Goal: Transaction & Acquisition: Obtain resource

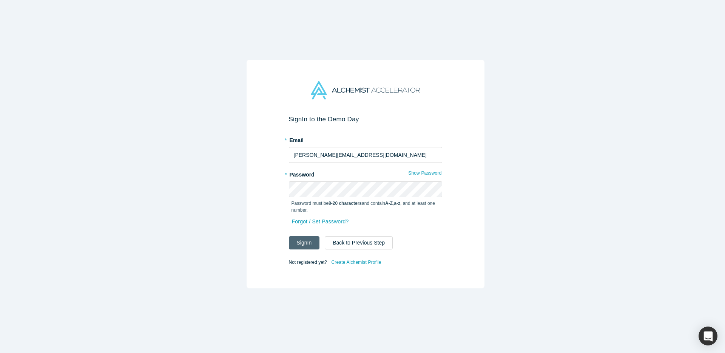
click at [300, 238] on button "Sign In" at bounding box center [304, 242] width 31 height 13
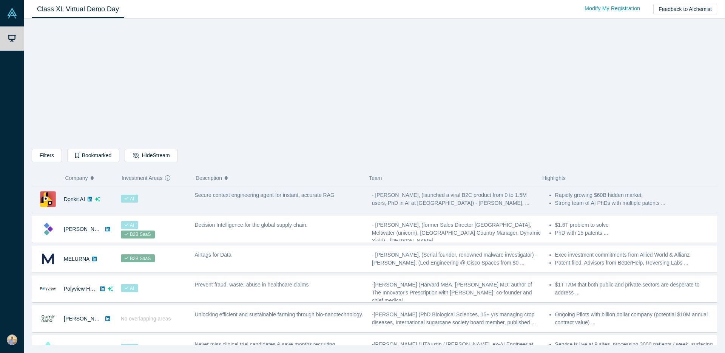
click at [155, 198] on div "AI" at bounding box center [154, 199] width 74 height 26
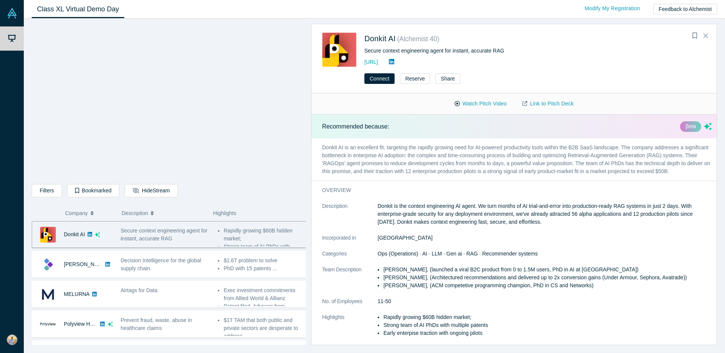
click at [322, 147] on p "Donkit AI is an excellent fit, targeting the rapidly growing need for AI-powere…" at bounding box center [517, 159] width 411 height 42
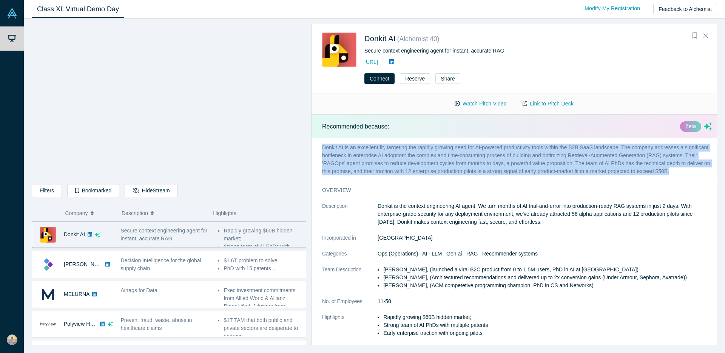
drag, startPoint x: 323, startPoint y: 145, endPoint x: 354, endPoint y: 183, distance: 49.1
click at [354, 181] on p "Donkit AI is an excellent fit, targeting the rapidly growing need for AI-powere…" at bounding box center [517, 159] width 411 height 42
copy p "Donkit AI is an excellent fit, targeting the rapidly growing need for AI-powere…"
click at [479, 100] on button "Watch Pitch Video" at bounding box center [481, 103] width 68 height 13
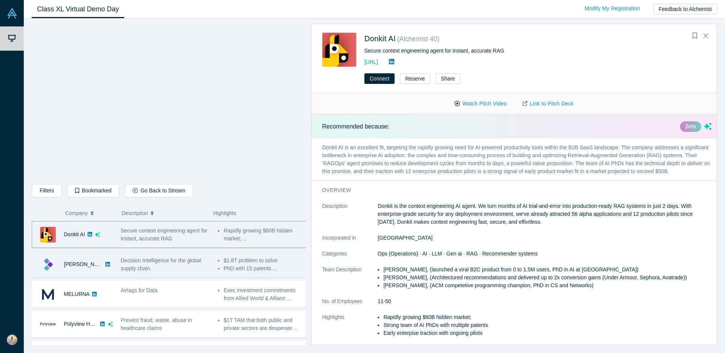
click at [108, 263] on div "[PERSON_NAME]" at bounding box center [72, 264] width 81 height 26
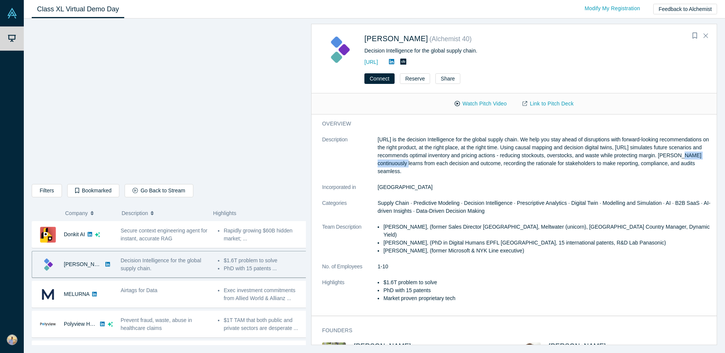
drag, startPoint x: 423, startPoint y: 162, endPoint x: 474, endPoint y: 165, distance: 51.4
click at [470, 165] on p "[URL] is the decision Intelligence for the global supply chain. We help you sta…" at bounding box center [545, 156] width 334 height 40
click at [478, 164] on p "[URL] is the decision Intelligence for the global supply chain. We help you sta…" at bounding box center [545, 156] width 334 height 40
click at [496, 163] on p "[URL] is the decision Intelligence for the global supply chain. We help you sta…" at bounding box center [545, 156] width 334 height 40
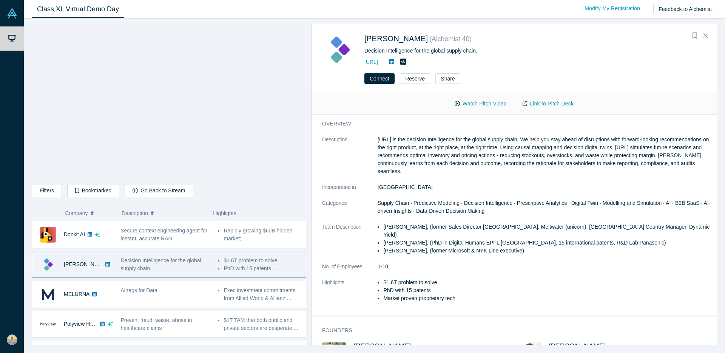
click at [509, 163] on p "[URL] is the decision Intelligence for the global supply chain. We help you sta…" at bounding box center [545, 156] width 334 height 40
click at [508, 163] on p "[URL] is the decision Intelligence for the global supply chain. We help you sta…" at bounding box center [545, 156] width 334 height 40
click at [525, 164] on p "[URL] is the decision Intelligence for the global supply chain. We help you sta…" at bounding box center [545, 156] width 334 height 40
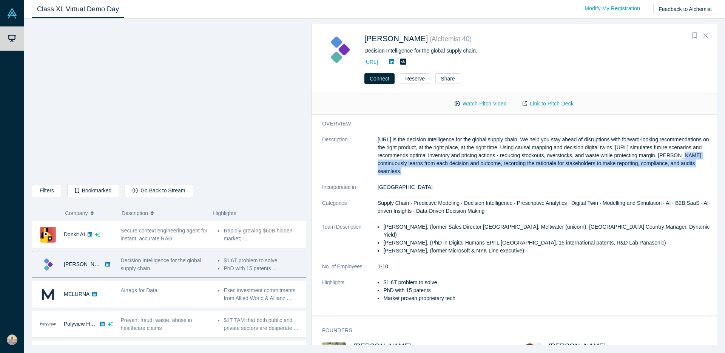
drag, startPoint x: 434, startPoint y: 167, endPoint x: 422, endPoint y: 163, distance: 12.4
click at [422, 163] on p "[URL] is the decision Intelligence for the global supply chain. We help you sta…" at bounding box center [545, 156] width 334 height 40
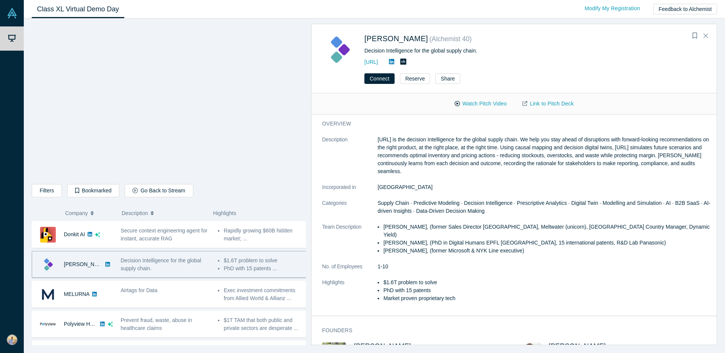
drag, startPoint x: 422, startPoint y: 163, endPoint x: 459, endPoint y: 171, distance: 37.6
click at [459, 171] on p "[URL] is the decision Intelligence for the global supply chain. We help you sta…" at bounding box center [545, 156] width 334 height 40
click at [480, 103] on button "Watch Pitch Video" at bounding box center [481, 103] width 68 height 13
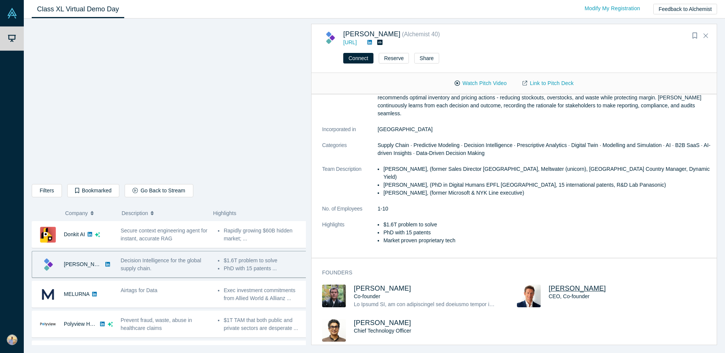
click at [569, 284] on span "[PERSON_NAME]" at bounding box center [577, 288] width 57 height 8
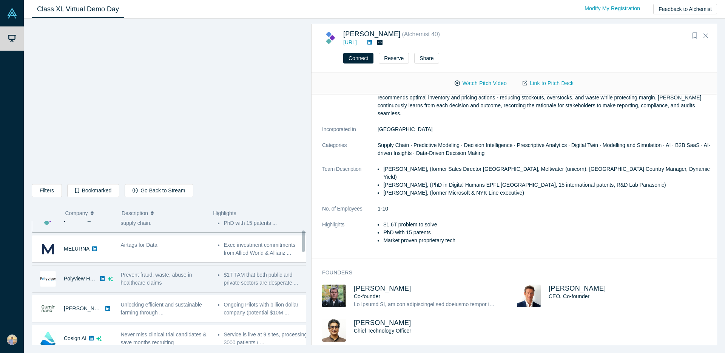
scroll to position [51, 0]
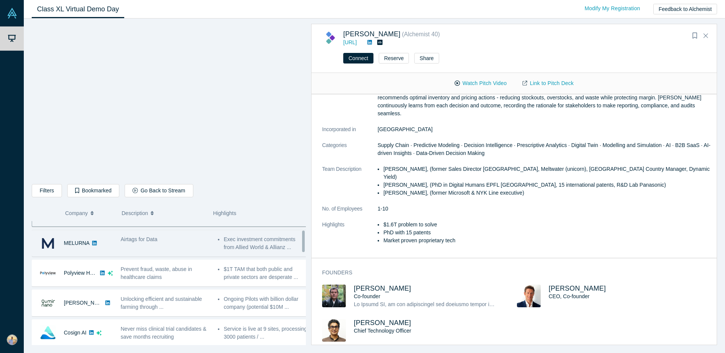
click at [135, 243] on div "Airtags for Data" at bounding box center [166, 239] width 90 height 8
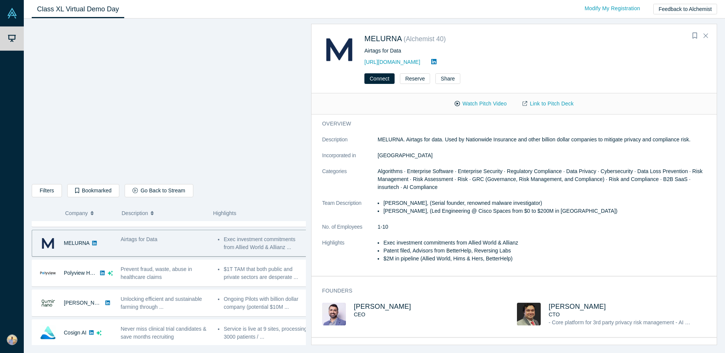
click at [135, 243] on div "Airtags for Data" at bounding box center [166, 239] width 90 height 8
click at [362, 306] on span "[PERSON_NAME]" at bounding box center [382, 307] width 57 height 8
drag, startPoint x: 445, startPoint y: 209, endPoint x: 483, endPoint y: 212, distance: 38.3
click at [483, 212] on li "[PERSON_NAME], (Led Engineering @ Cisco Spaces from $0 to $200M in [GEOGRAPHIC_…" at bounding box center [547, 211] width 329 height 8
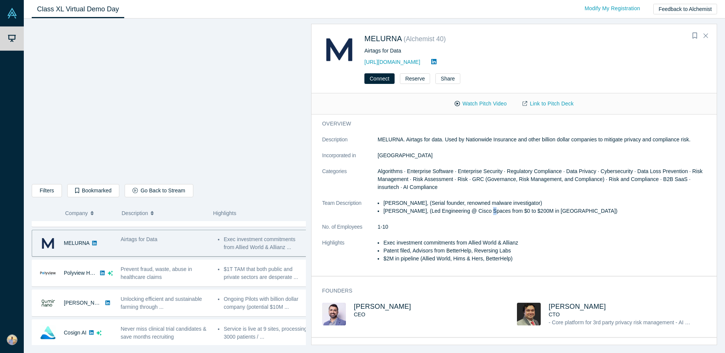
click at [484, 212] on li "[PERSON_NAME], (Led Engineering @ Cisco Spaces from $0 to $200M in [GEOGRAPHIC_…" at bounding box center [547, 211] width 329 height 8
click at [481, 101] on button "Watch Pitch Video" at bounding box center [481, 103] width 68 height 13
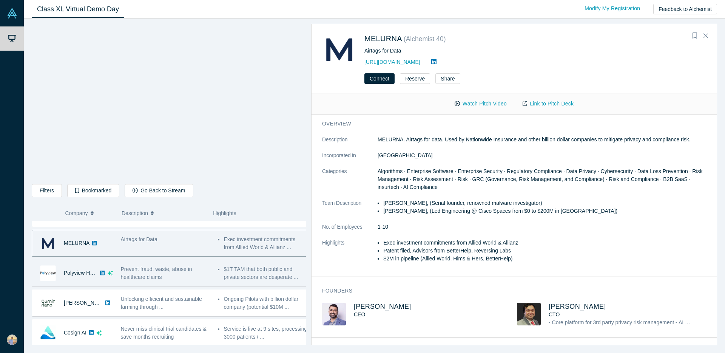
click at [124, 273] on div "Prevent fraud, waste, abuse in healthcare claims" at bounding box center [166, 273] width 90 height 16
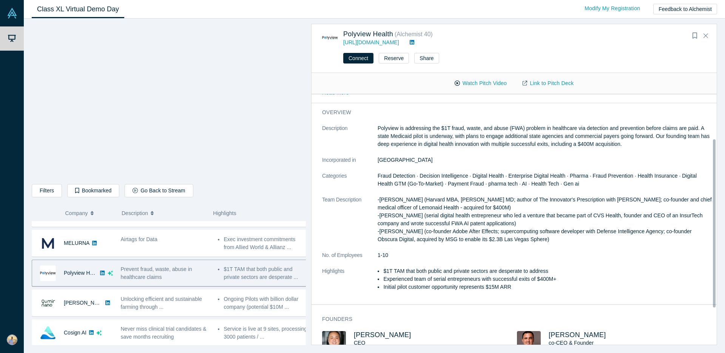
scroll to position [121, 0]
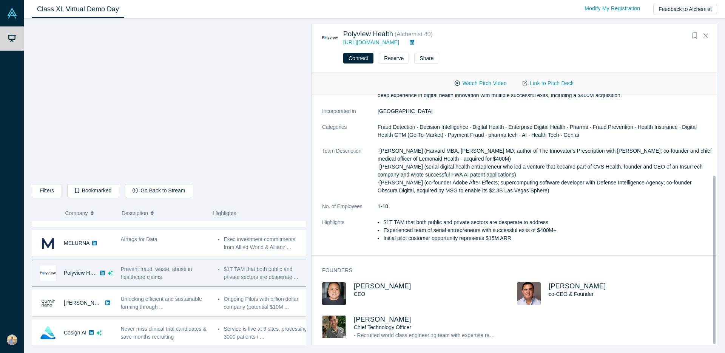
click at [378, 282] on span "[PERSON_NAME]" at bounding box center [382, 286] width 57 height 8
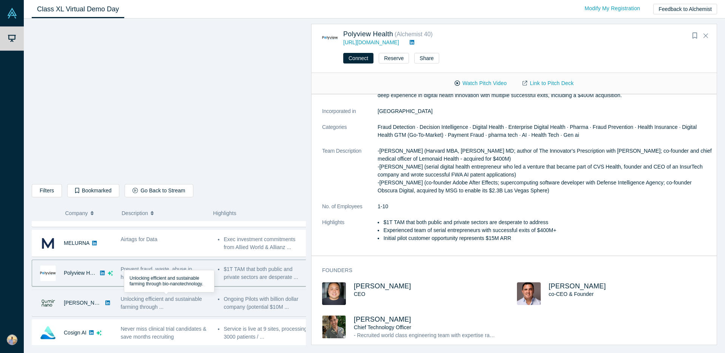
click at [171, 305] on div "Unlocking efficient and sustainable farming through ..." at bounding box center [166, 303] width 90 height 16
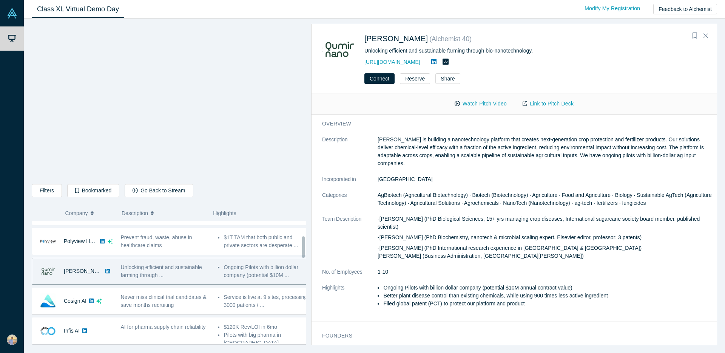
scroll to position [85, 0]
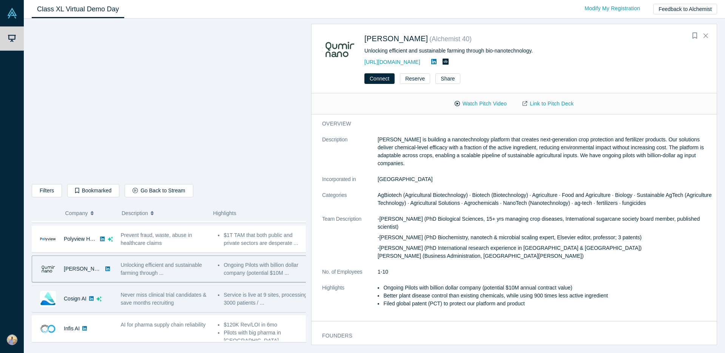
click at [158, 301] on span "Never miss clinical trial candidates & save months recruiting" at bounding box center [164, 299] width 86 height 14
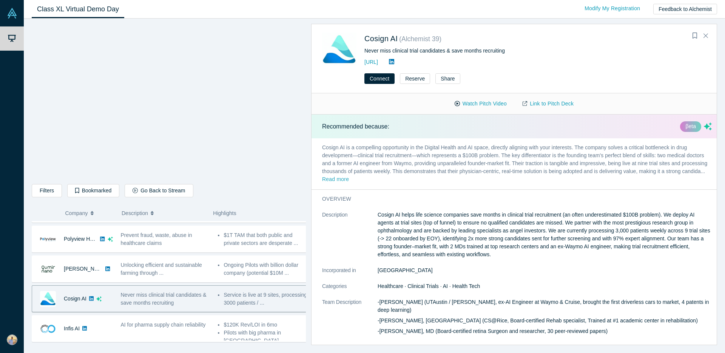
click at [349, 180] on button "Read more" at bounding box center [335, 179] width 27 height 9
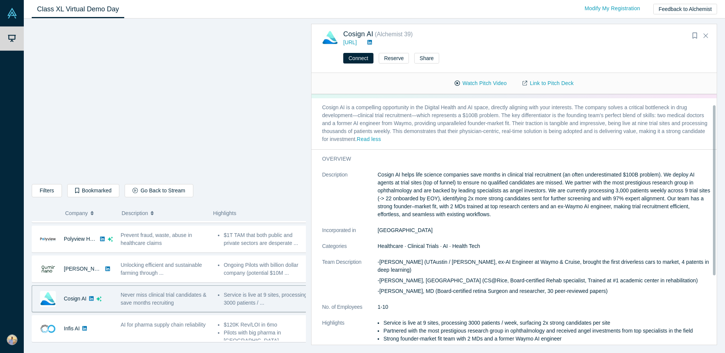
scroll to position [15, 0]
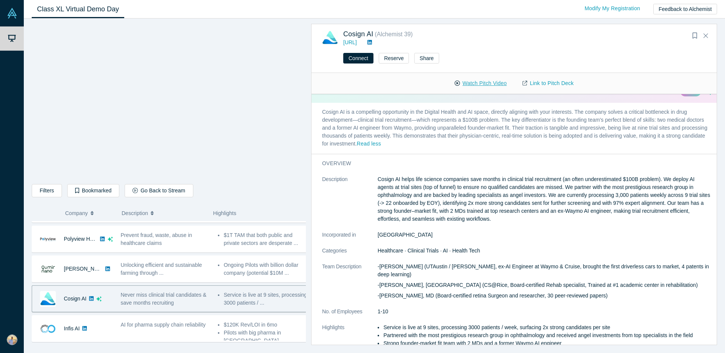
click at [485, 84] on button "Watch Pitch Video" at bounding box center [481, 83] width 68 height 13
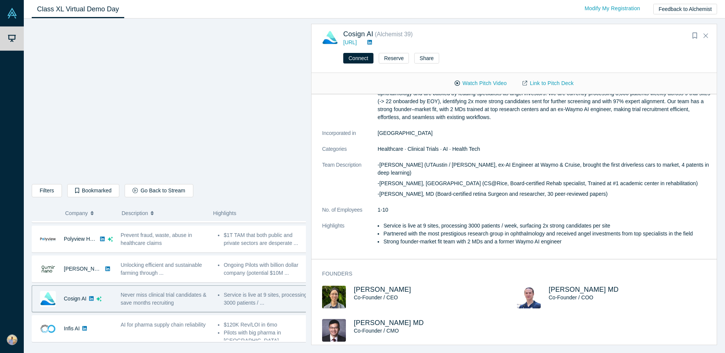
scroll to position [0, 0]
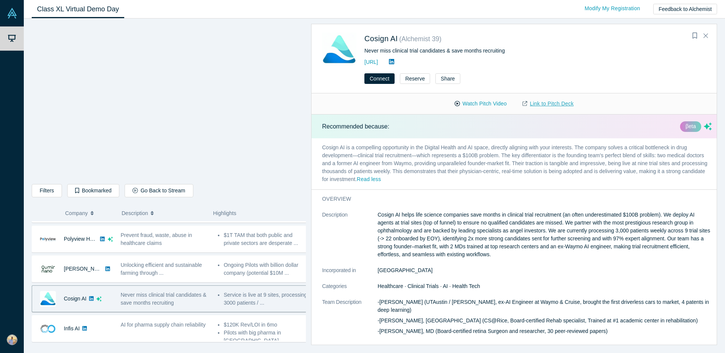
click at [547, 103] on link "Link to Pitch Deck" at bounding box center [548, 103] width 67 height 13
click at [416, 79] on button "Reserve" at bounding box center [415, 78] width 30 height 11
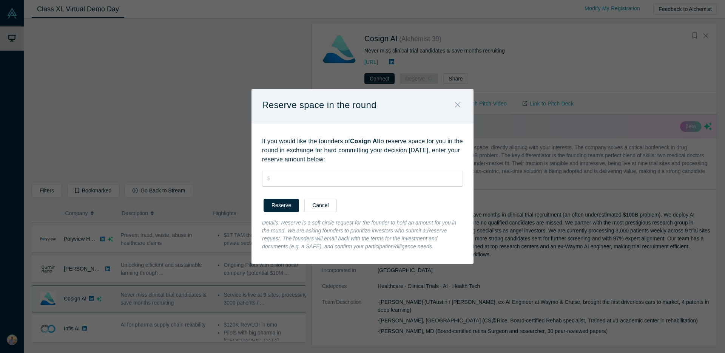
click at [459, 105] on icon "Close" at bounding box center [457, 104] width 5 height 8
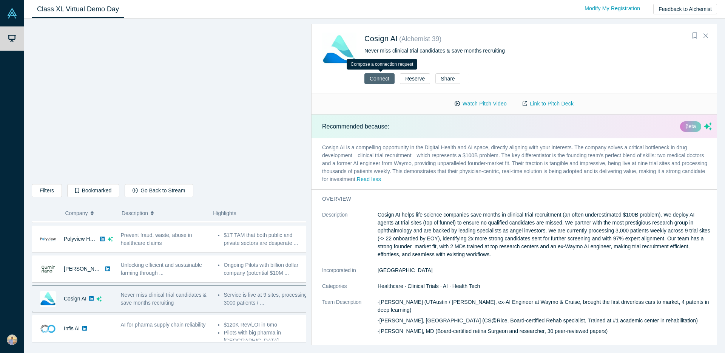
click at [380, 78] on button "Connect" at bounding box center [380, 78] width 30 height 11
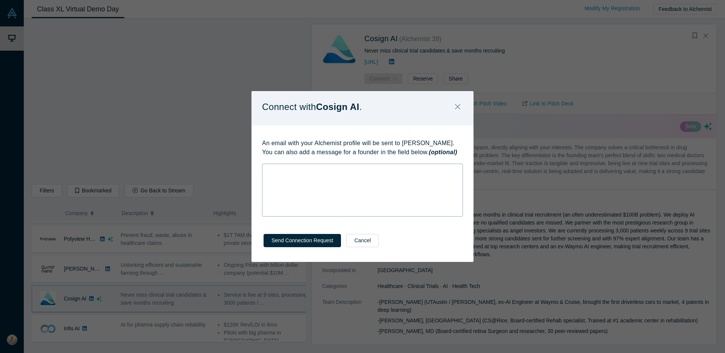
click at [305, 178] on div "rdw-wrapper" at bounding box center [362, 190] width 201 height 53
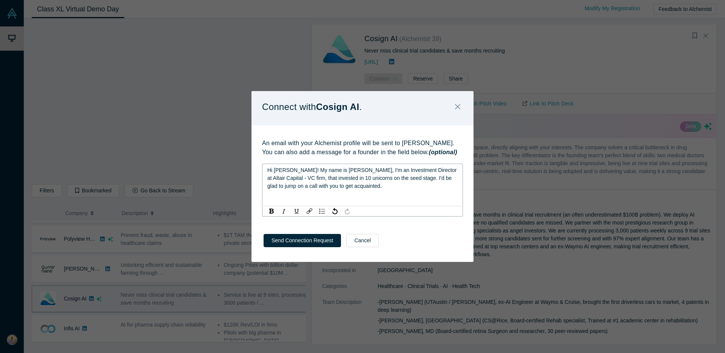
click at [291, 171] on span "Hi [PERSON_NAME]! My name is [PERSON_NAME], I'm an Investment Director at Altai…" at bounding box center [362, 178] width 191 height 22
drag, startPoint x: 332, startPoint y: 178, endPoint x: 339, endPoint y: 197, distance: 20.4
click at [334, 178] on span "Hi [PERSON_NAME]! My name is [PERSON_NAME], I'm an Investment Director at Altai…" at bounding box center [362, 178] width 191 height 22
click at [311, 241] on button "Send Connection Request" at bounding box center [302, 240] width 77 height 13
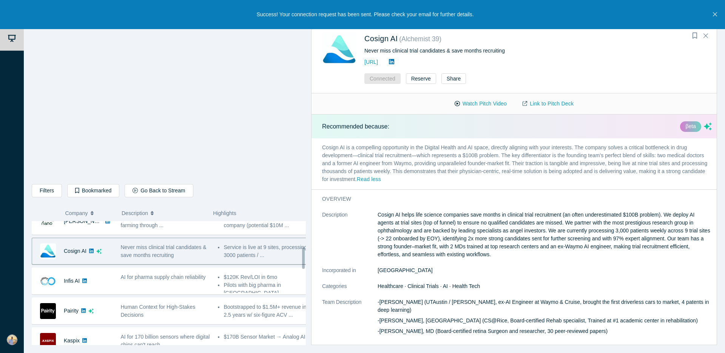
scroll to position [157, 0]
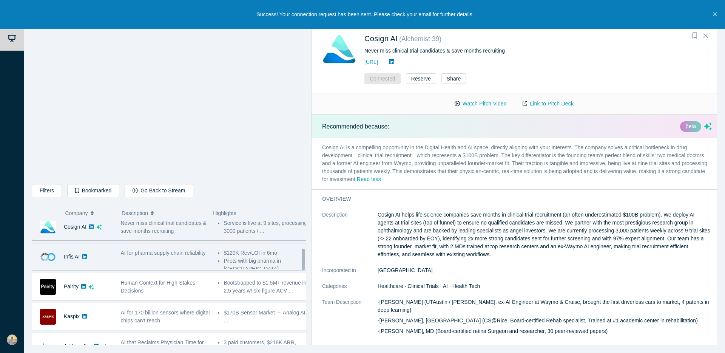
click at [146, 255] on span "AI for pharma supply chain reliability" at bounding box center [163, 253] width 85 height 6
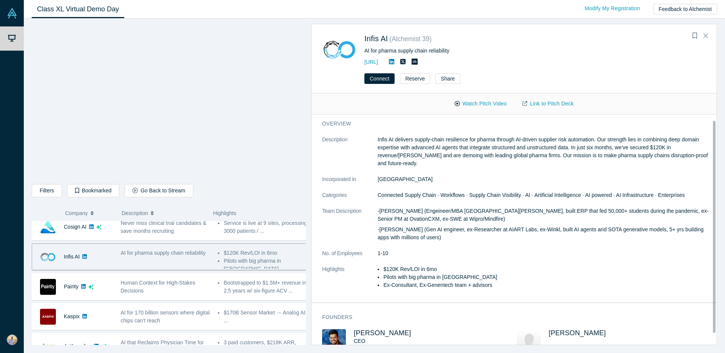
scroll to position [0, 0]
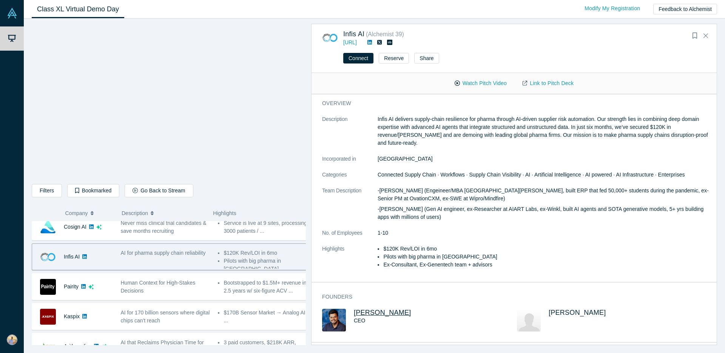
click at [372, 314] on span "[PERSON_NAME]" at bounding box center [382, 313] width 57 height 8
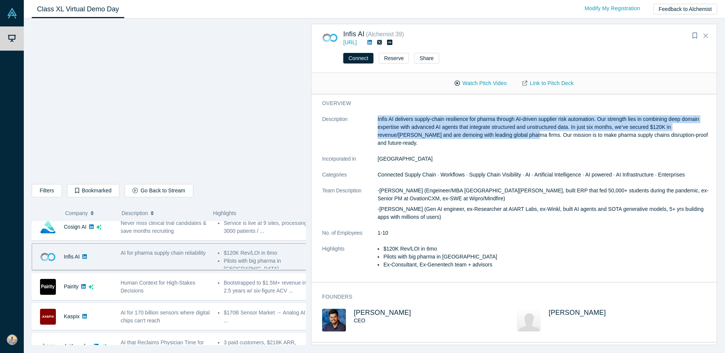
drag, startPoint x: 378, startPoint y: 114, endPoint x: 530, endPoint y: 135, distance: 153.7
click at [530, 135] on div "overview Description Infis AI delivers supply-chain resilience for pharma throu…" at bounding box center [517, 188] width 411 height 188
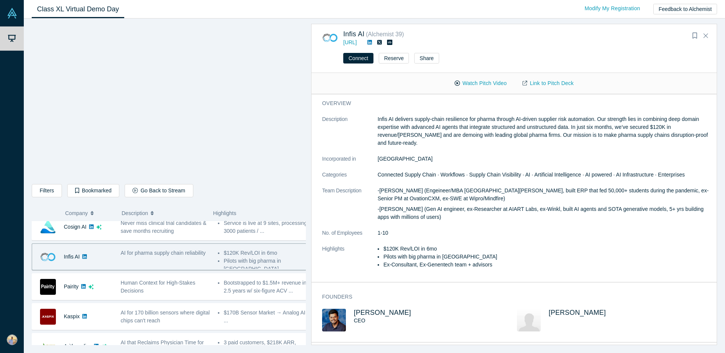
click at [530, 135] on p "Infis AI delivers supply-chain resilience for pharma through AI-driven supplier…" at bounding box center [545, 131] width 334 height 32
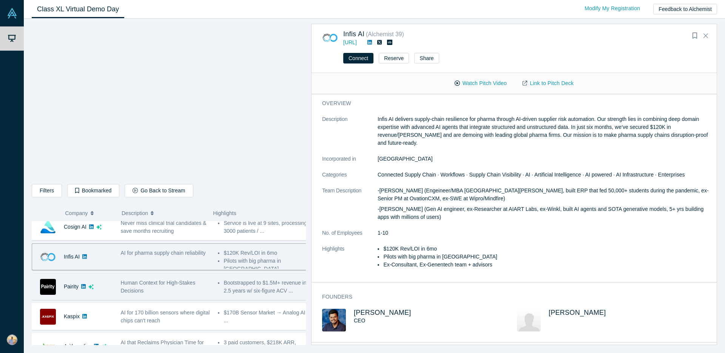
click at [150, 289] on div "Human Context for High-Stakes Decisions" at bounding box center [166, 287] width 90 height 16
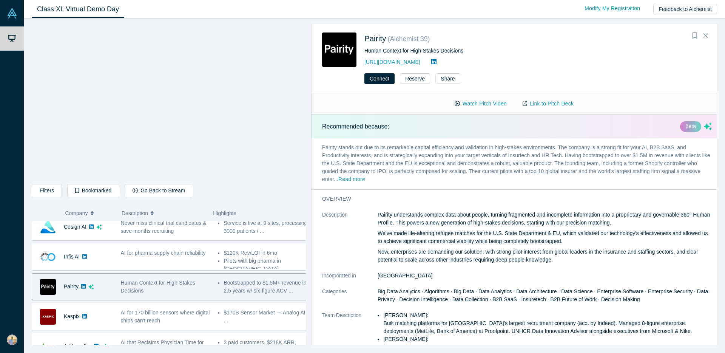
click at [365, 178] on button "Read more" at bounding box center [352, 179] width 27 height 9
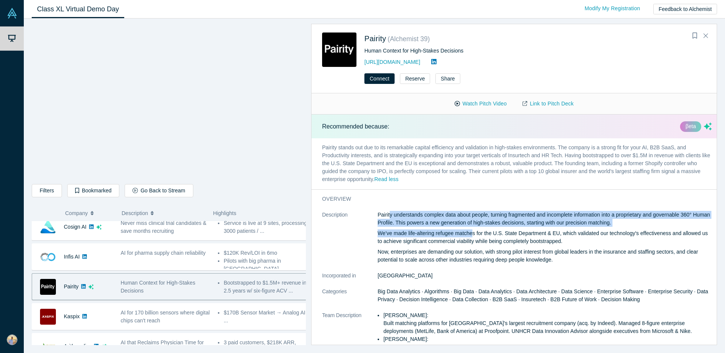
drag, startPoint x: 390, startPoint y: 212, endPoint x: 474, endPoint y: 233, distance: 87.0
click at [474, 233] on div "Pairity understands complex data about people, turning fragmented and incomplet…" at bounding box center [545, 237] width 334 height 53
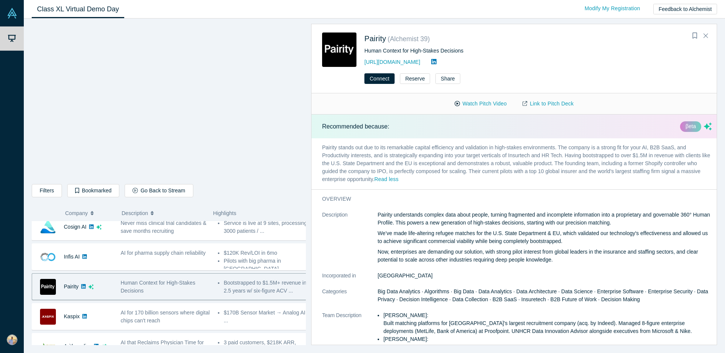
click at [577, 235] on p "We’ve made life-altering refugee matches for the U.S. State Department & EU, wh…" at bounding box center [545, 237] width 334 height 16
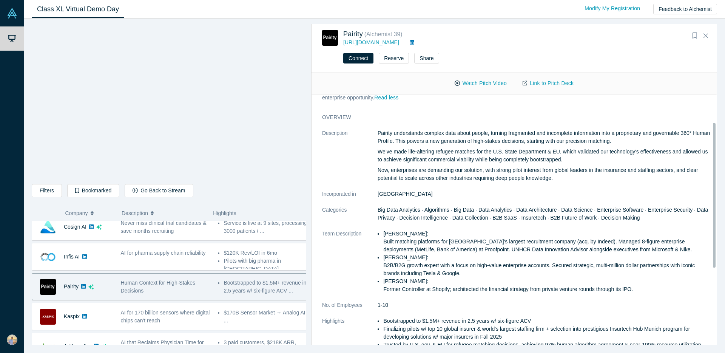
scroll to position [62, 0]
click at [486, 85] on button "Watch Pitch Video" at bounding box center [481, 83] width 68 height 13
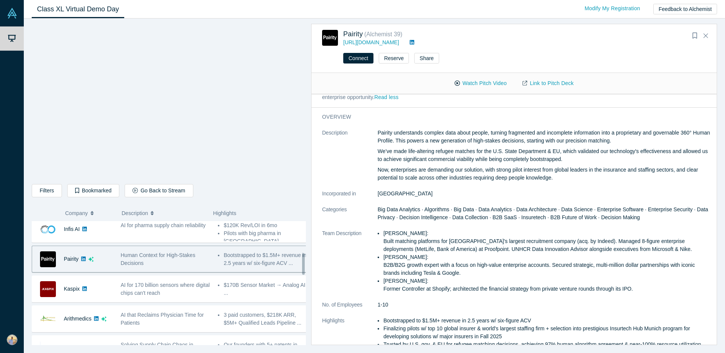
scroll to position [190, 0]
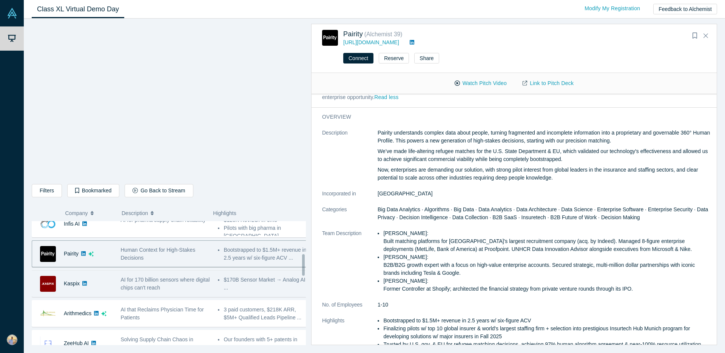
click at [148, 286] on span "AI for 170 billion sensors where digital chips can't reach" at bounding box center [165, 284] width 89 height 14
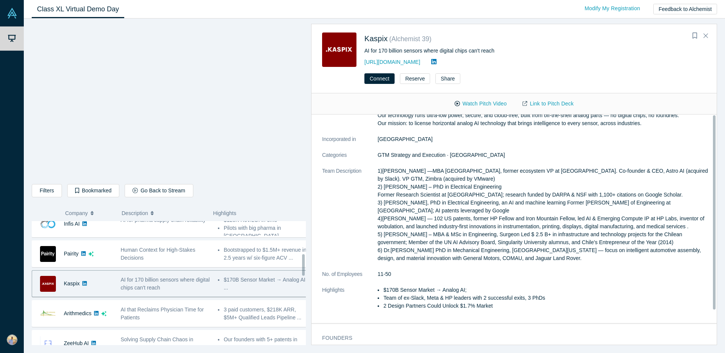
scroll to position [0, 0]
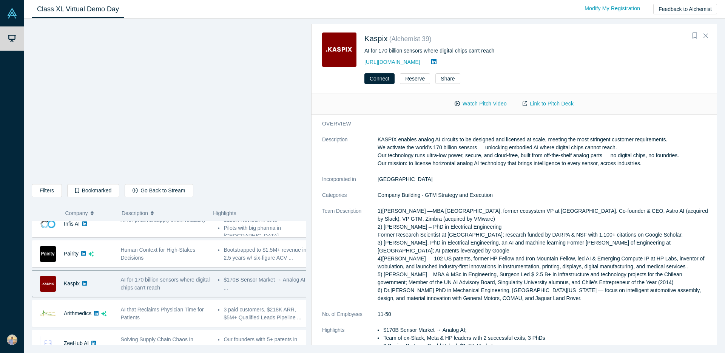
click at [450, 139] on p "KASPIX enables analog AI circuits to be designed and licensed at scale, meeting…" at bounding box center [545, 152] width 334 height 32
click at [450, 138] on p "KASPIX enables analog AI circuits to be designed and licensed at scale, meeting…" at bounding box center [545, 152] width 334 height 32
copy p "circuits"
click at [413, 143] on p "KASPIX enables analog AI circuits to be designed and licensed at scale, meeting…" at bounding box center [545, 152] width 334 height 32
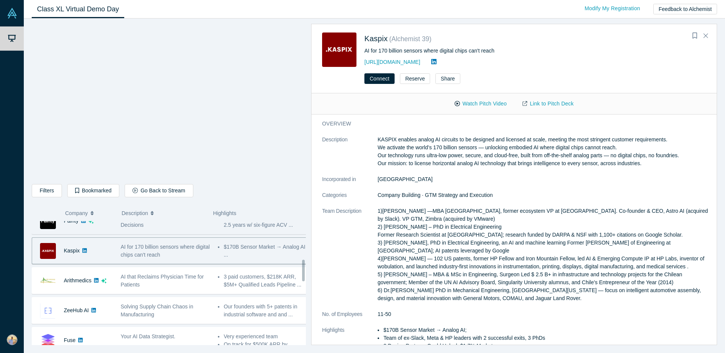
scroll to position [222, 0]
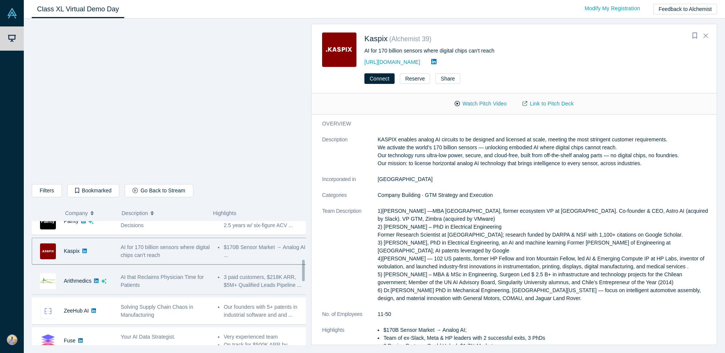
click at [124, 280] on div "AI that Reclaims Physician Time for Patients" at bounding box center [166, 281] width 90 height 16
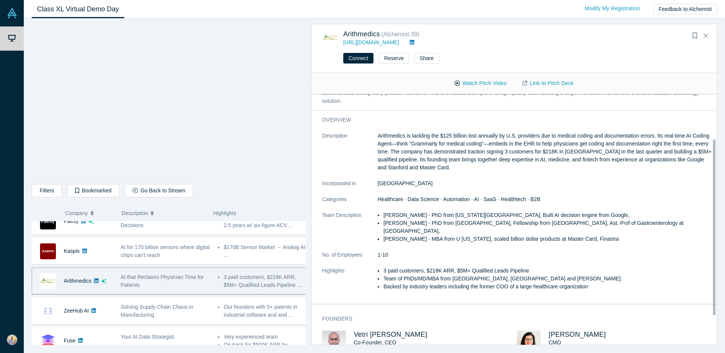
scroll to position [64, 0]
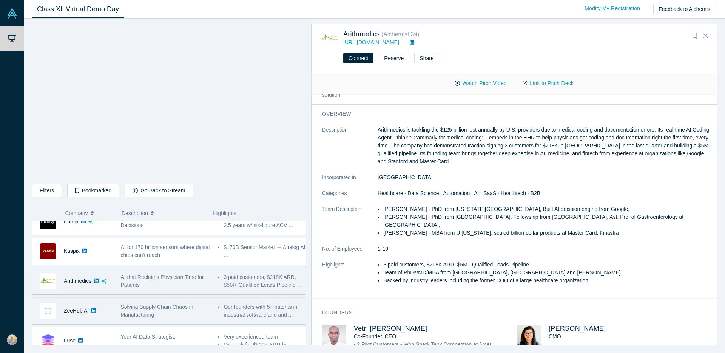
click at [152, 308] on span "Solving Supply Chain Chaos in Manufacturing" at bounding box center [157, 311] width 73 height 14
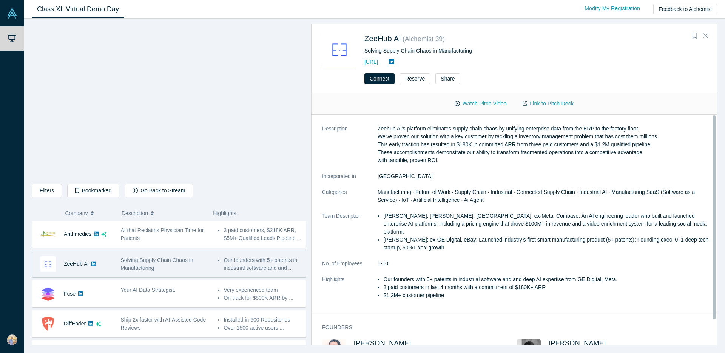
scroll to position [0, 0]
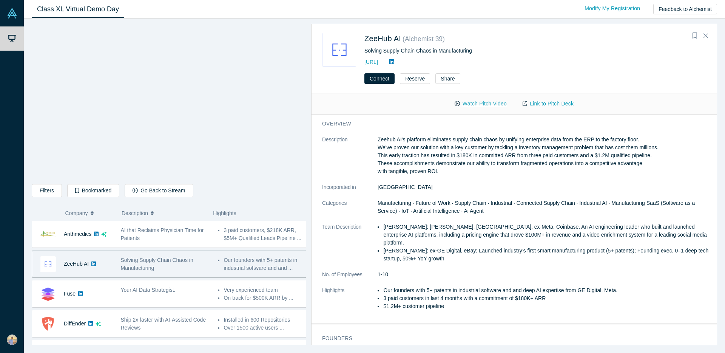
click at [485, 104] on button "Watch Pitch Video" at bounding box center [481, 103] width 68 height 13
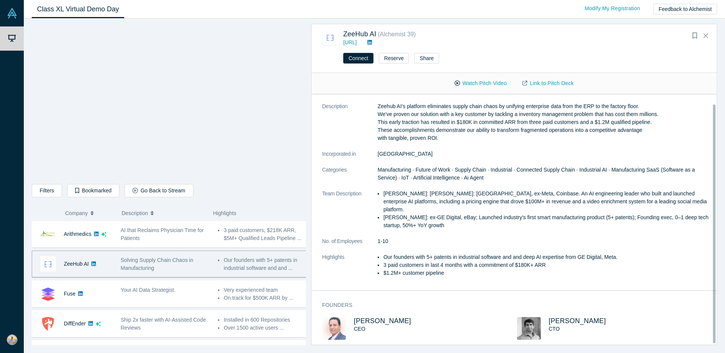
scroll to position [11, 0]
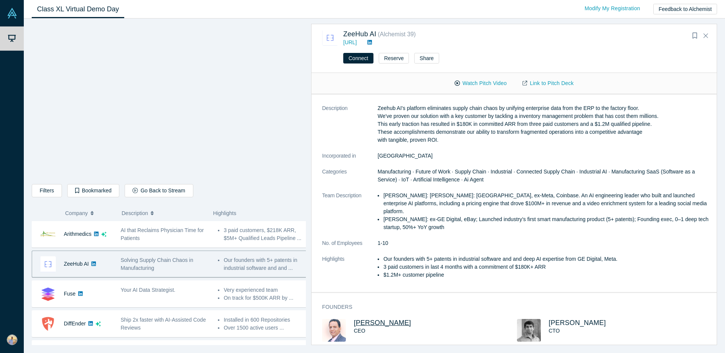
click at [381, 319] on span "[PERSON_NAME]" at bounding box center [382, 323] width 57 height 8
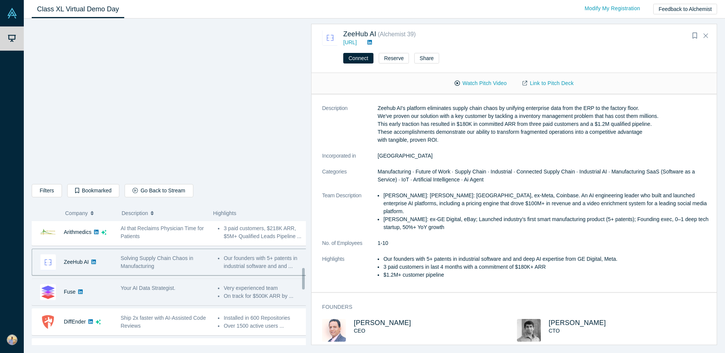
click at [157, 291] on span "Your AI Data Strategist." at bounding box center [148, 288] width 55 height 6
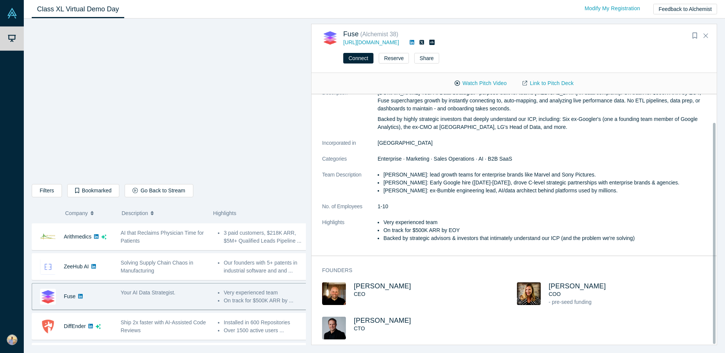
scroll to position [32, 0]
click at [380, 282] on span "[PERSON_NAME]" at bounding box center [382, 286] width 57 height 8
